Goal: Find specific page/section: Find specific page/section

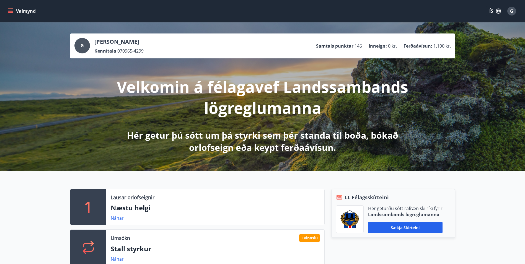
click at [9, 10] on icon "menu" at bounding box center [10, 10] width 5 height 1
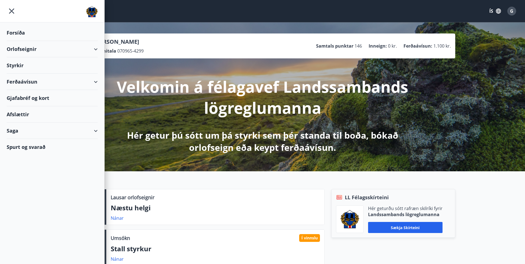
click at [34, 95] on div "Gjafabréf og kort" at bounding box center [52, 98] width 91 height 16
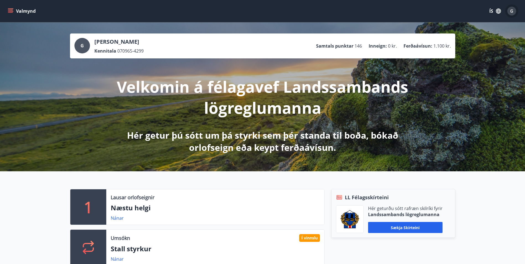
click at [510, 9] on div "G" at bounding box center [512, 11] width 9 height 9
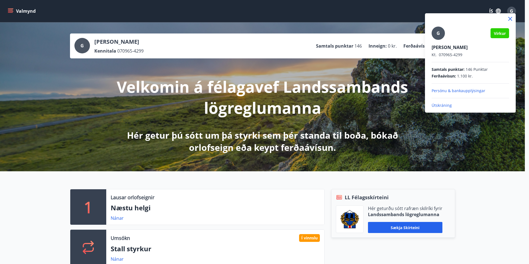
click at [261, 74] on div at bounding box center [264, 132] width 529 height 264
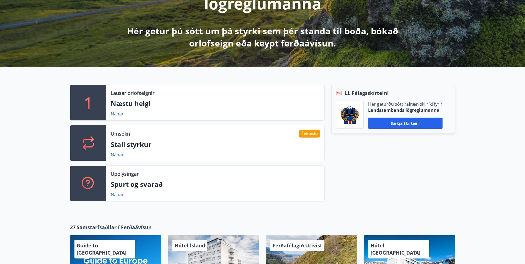
scroll to position [82, 0]
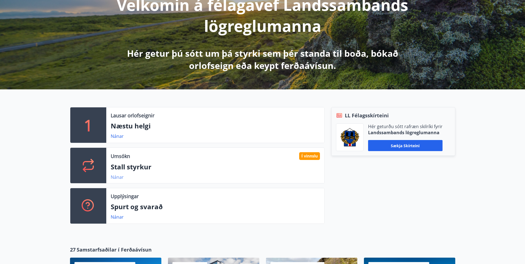
click at [117, 178] on link "Nánar" at bounding box center [117, 177] width 13 height 6
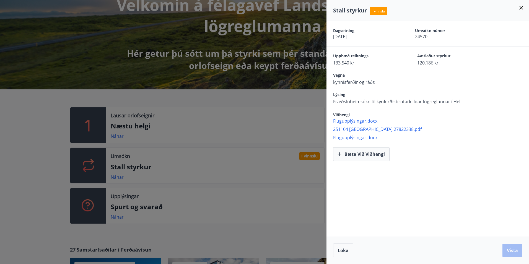
click at [522, 8] on icon at bounding box center [522, 8] width 4 height 4
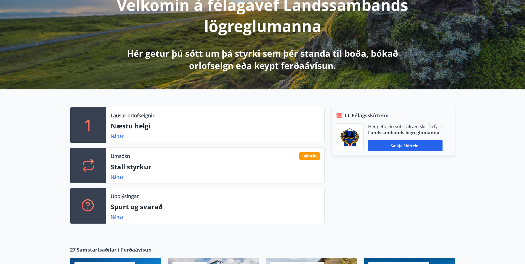
scroll to position [0, 0]
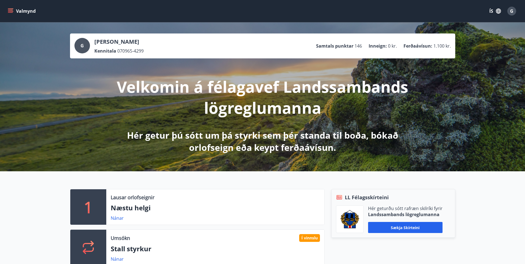
click at [14, 11] on button "Valmynd" at bounding box center [22, 11] width 31 height 10
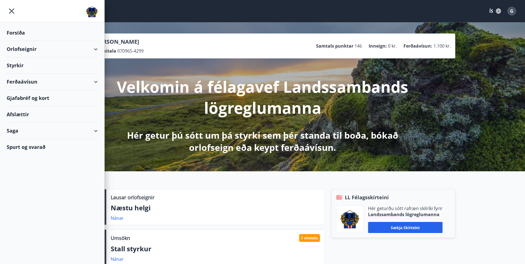
click at [17, 131] on div "Saga" at bounding box center [52, 131] width 91 height 16
click at [23, 168] on div "Umsóknir" at bounding box center [52, 168] width 82 height 12
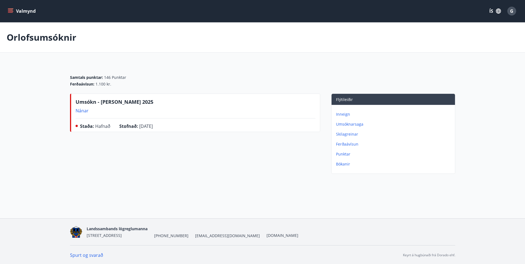
click at [11, 10] on icon "menu" at bounding box center [10, 10] width 5 height 1
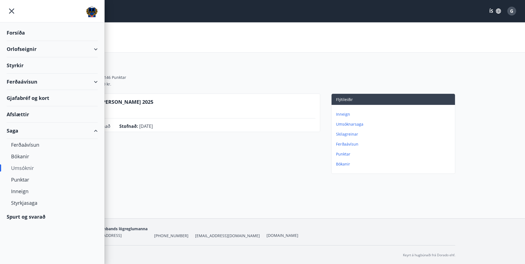
click at [16, 63] on div "Styrkir" at bounding box center [52, 65] width 91 height 16
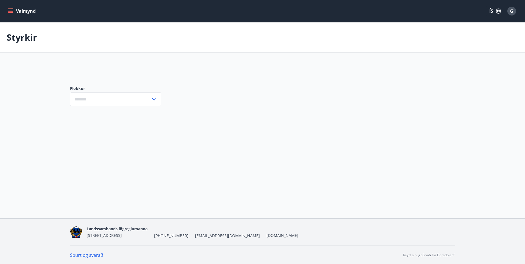
type input "***"
